Goal: Information Seeking & Learning: Learn about a topic

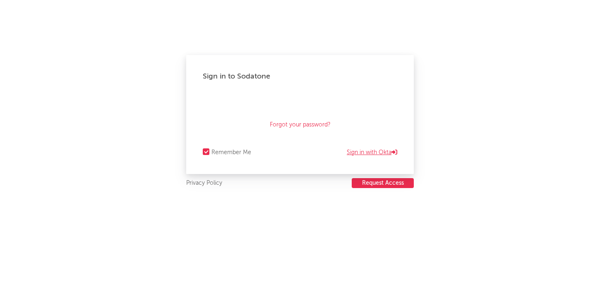
click at [361, 151] on link "Sign in with Okta" at bounding box center [372, 153] width 50 height 10
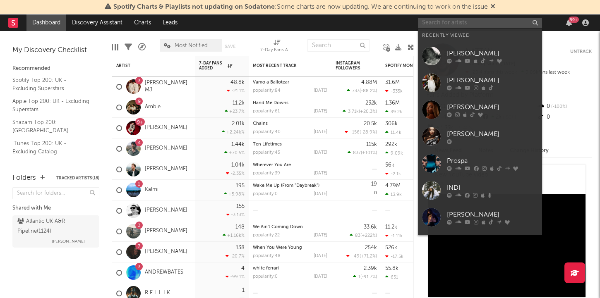
click at [444, 23] on input "text" at bounding box center [480, 23] width 124 height 10
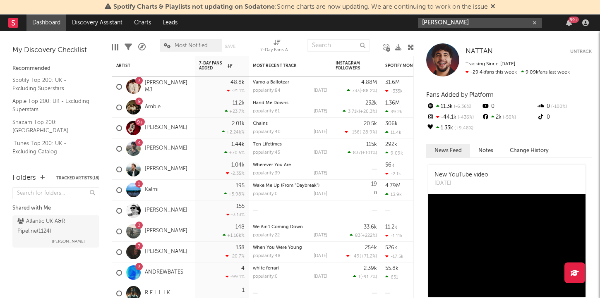
click at [474, 22] on input "[PERSON_NAME]" at bounding box center [480, 23] width 124 height 10
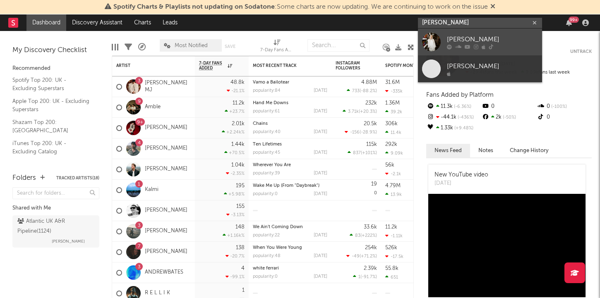
type input "[PERSON_NAME]"
click at [463, 43] on div "[PERSON_NAME]" at bounding box center [492, 39] width 91 height 10
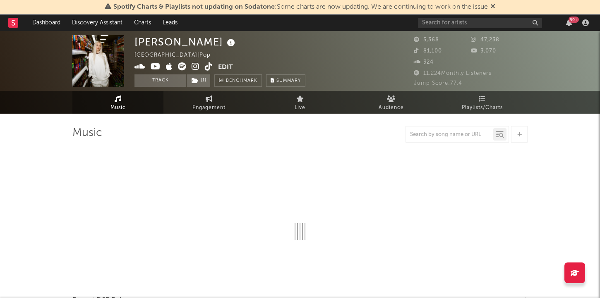
select select "6m"
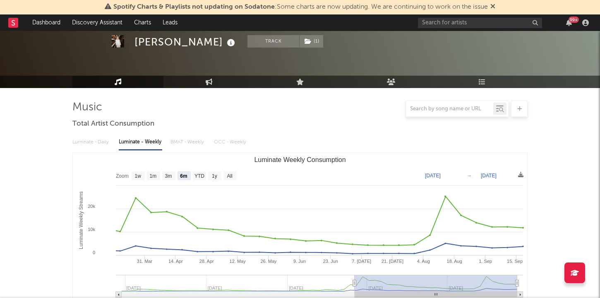
scroll to position [4, 0]
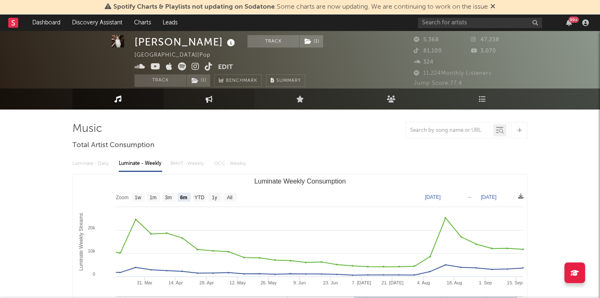
click at [210, 105] on link "Engagement" at bounding box center [208, 99] width 91 height 21
select select "1w"
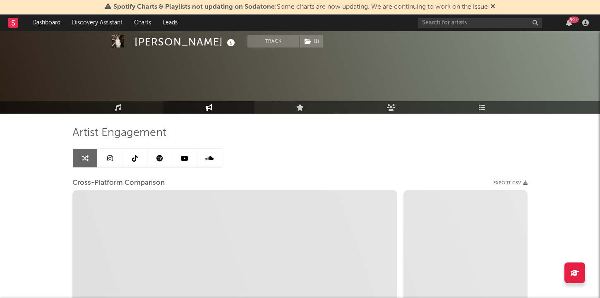
select select "1m"
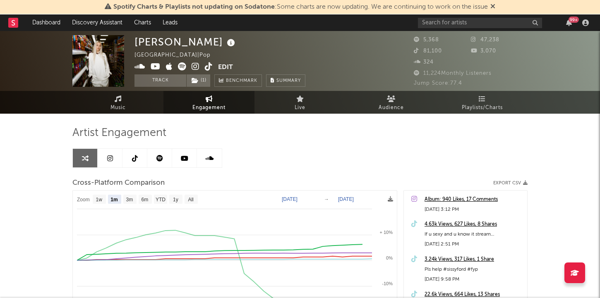
click at [133, 118] on div "Artist Engagement Cross-Platform Comparison Export CSV Zoom 1w 1m 3m 6m YTD 1y …" at bounding box center [299, 277] width 455 height 327
click at [129, 107] on link "Music" at bounding box center [117, 102] width 91 height 23
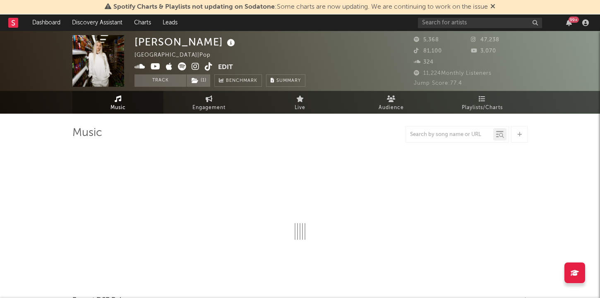
select select "6m"
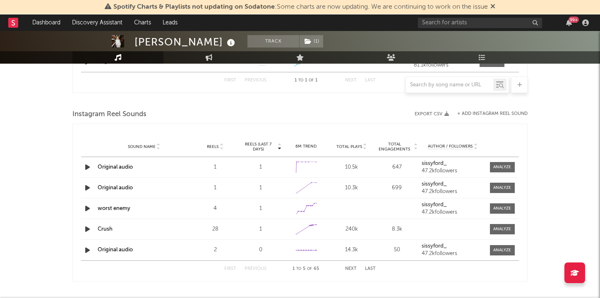
scroll to position [464, 0]
